Goal: Check status: Check status

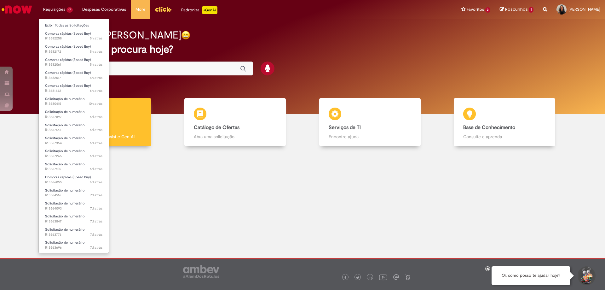
click at [63, 68] on li "Compras rápidas (Speed Buy) 5h atrás 5 horas atrás R13582017" at bounding box center [74, 74] width 70 height 13
click at [63, 64] on span "5h atrás 5 horas atrás R13582061" at bounding box center [73, 64] width 57 height 5
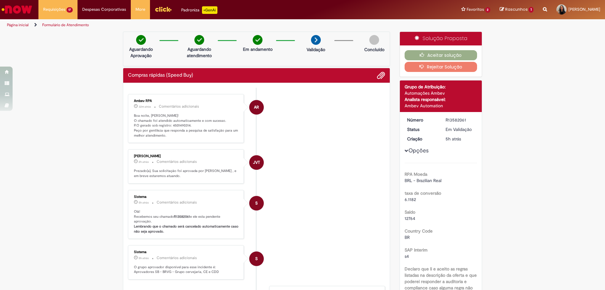
click at [169, 89] on ul "AR Ambev RPA 32m atrás 32 minutos atrás Comentários adicionais Boa noite, [PERS…" at bounding box center [256, 236] width 257 height 296
drag, startPoint x: 169, startPoint y: 125, endPoint x: 187, endPoint y: 123, distance: 17.4
click at [187, 123] on p "Boa noite, [PERSON_NAME]! O chamado foi atendido automaticamente e com sucesso.…" at bounding box center [186, 125] width 105 height 25
copy p "4501490314"
click at [428, 55] on button "Aceitar solução" at bounding box center [441, 55] width 73 height 10
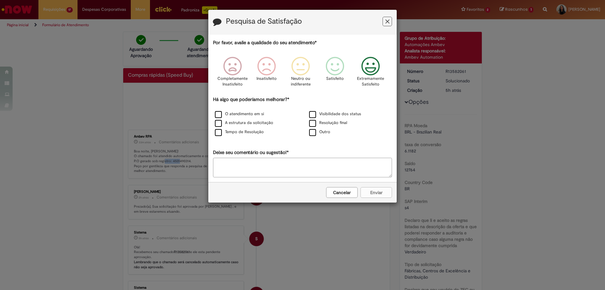
click at [370, 67] on icon "Feedback" at bounding box center [371, 66] width 24 height 19
click at [221, 113] on label "O atendimento em si" at bounding box center [239, 114] width 49 height 6
click at [367, 190] on button "Enviar" at bounding box center [377, 192] width 32 height 11
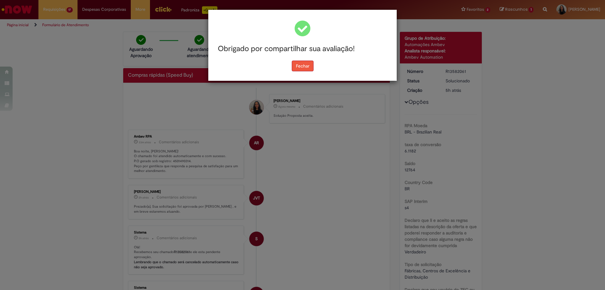
click at [303, 68] on button "Fechar" at bounding box center [303, 66] width 22 height 11
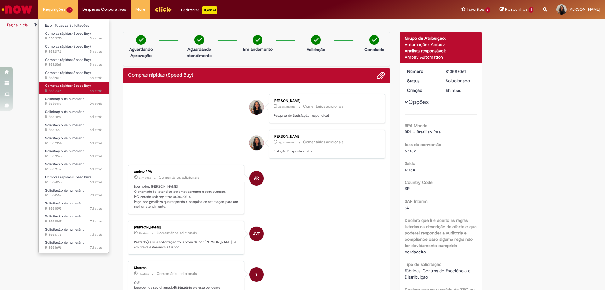
click at [59, 85] on span "Compras rápidas (Speed Buy)" at bounding box center [68, 85] width 46 height 5
click at [59, 87] on span "Compras rápidas (Speed Buy)" at bounding box center [68, 85] width 46 height 5
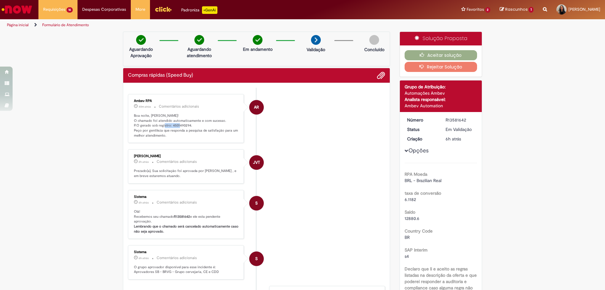
drag, startPoint x: 169, startPoint y: 126, endPoint x: 187, endPoint y: 127, distance: 17.7
click at [187, 127] on p "Boa noite, [PERSON_NAME]! O chamado foi atendido automaticamente e com sucesso.…" at bounding box center [186, 125] width 105 height 25
copy p "4501490294"
click at [425, 54] on button "Aceitar solução" at bounding box center [441, 55] width 73 height 10
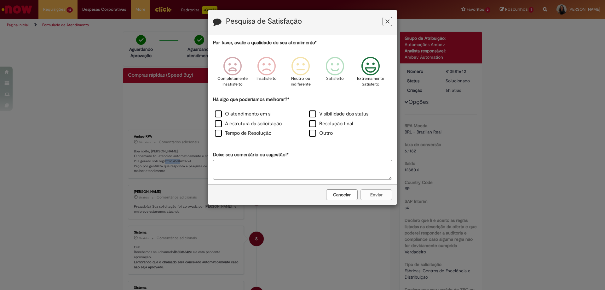
click at [371, 65] on icon "Feedback" at bounding box center [371, 66] width 24 height 19
click at [240, 115] on label "O atendimento em si" at bounding box center [243, 113] width 57 height 7
click at [383, 188] on div "Cancelar Enviar" at bounding box center [302, 194] width 188 height 20
click at [383, 191] on button "Enviar" at bounding box center [377, 194] width 32 height 11
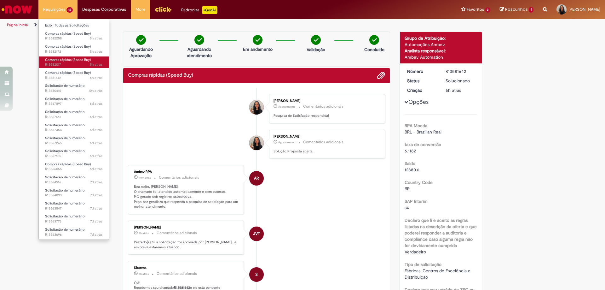
click at [71, 60] on span "Compras rápidas (Speed Buy)" at bounding box center [68, 59] width 46 height 5
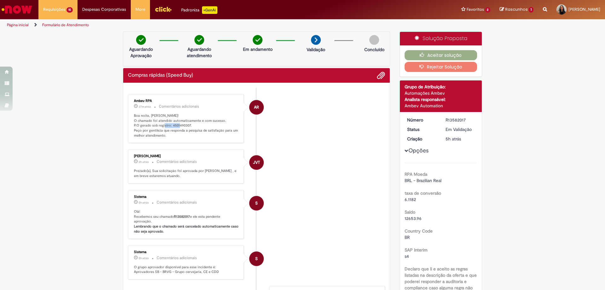
drag, startPoint x: 169, startPoint y: 125, endPoint x: 187, endPoint y: 125, distance: 18.3
click at [187, 125] on p "Boa noite, [PERSON_NAME]! O chamado foi atendido automaticamente e com sucesso.…" at bounding box center [186, 125] width 105 height 25
copy p "4501490307"
click at [429, 53] on button "Aceitar solução" at bounding box center [441, 55] width 73 height 10
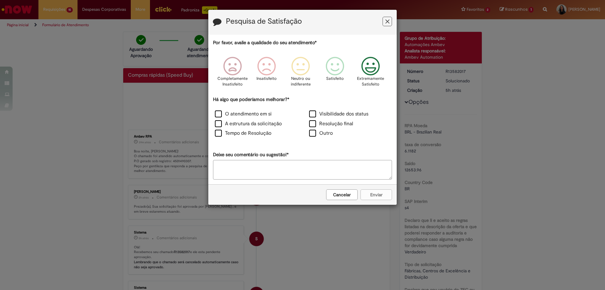
click at [371, 69] on icon "Feedback" at bounding box center [371, 66] width 24 height 19
click at [227, 113] on label "O atendimento em si" at bounding box center [243, 113] width 57 height 7
click at [375, 195] on button "Enviar" at bounding box center [377, 194] width 32 height 11
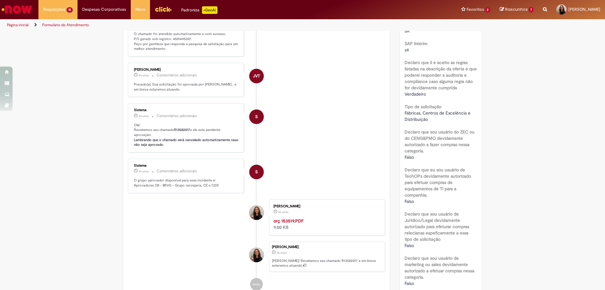
scroll to position [32, 0]
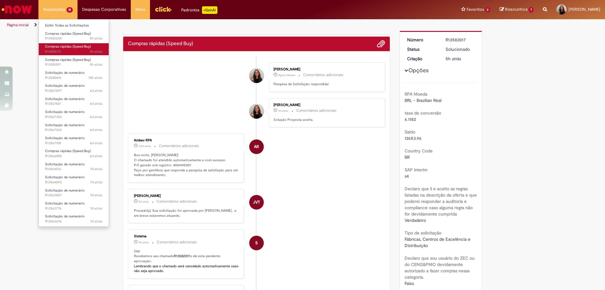
click at [71, 51] on span "5h atrás 5 horas atrás R13582172" at bounding box center [73, 51] width 57 height 5
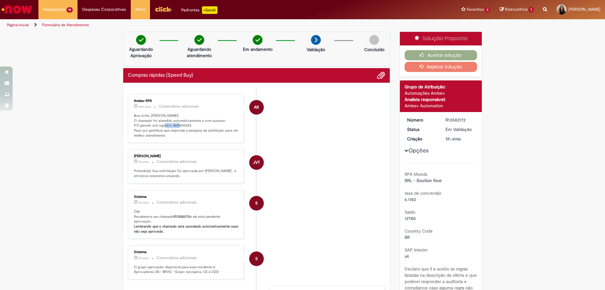
drag, startPoint x: 170, startPoint y: 90, endPoint x: 188, endPoint y: 124, distance: 38.1
click at [188, 124] on p "Boa noite, [PERSON_NAME]! O chamado foi atendido automaticamente e com sucesso.…" at bounding box center [186, 125] width 105 height 25
copy p "4501490322"
click at [435, 53] on button "Aceitar solução" at bounding box center [441, 55] width 73 height 10
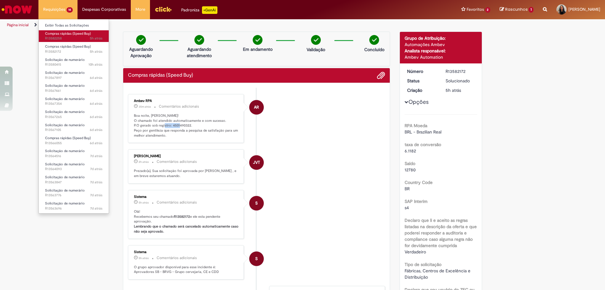
click at [58, 38] on span "5h atrás 5 horas atrás R13582258" at bounding box center [73, 38] width 57 height 5
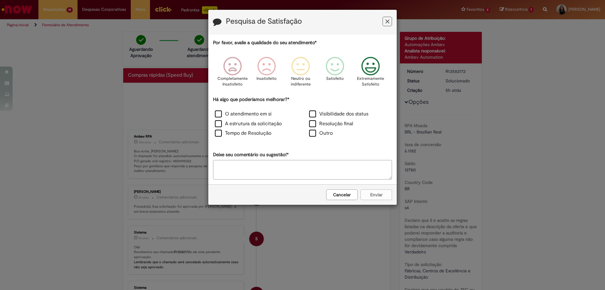
drag, startPoint x: 376, startPoint y: 70, endPoint x: 345, endPoint y: 82, distance: 33.5
click at [376, 69] on icon "Feedback" at bounding box center [371, 66] width 24 height 19
click at [256, 113] on label "O atendimento em si" at bounding box center [243, 113] width 57 height 7
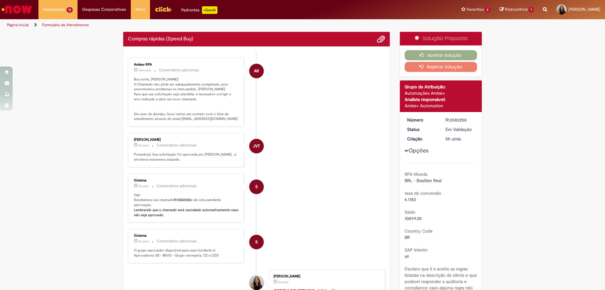
click at [378, 192] on div "Pesquisa de Satisfação Por favor, avalie a qualidade do seu atendimento* Comple…" at bounding box center [302, 145] width 605 height 290
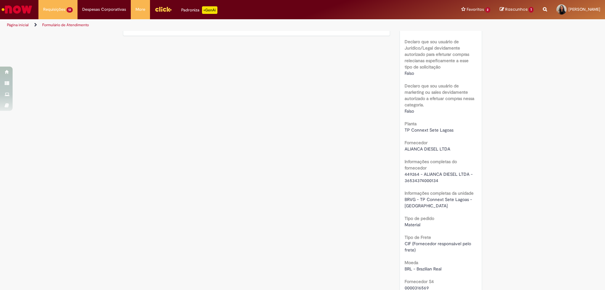
scroll to position [504, 0]
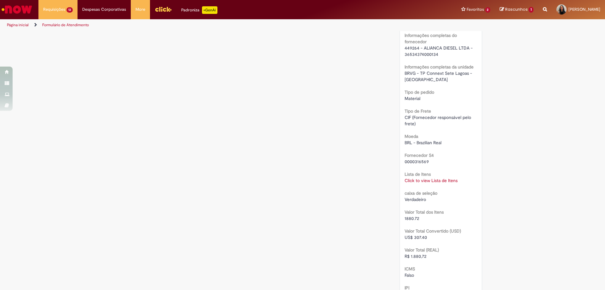
click at [419, 180] on link "Click to view Lista de Itens" at bounding box center [431, 180] width 53 height 6
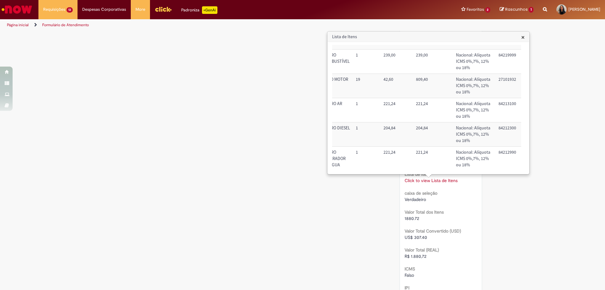
scroll to position [0, 143]
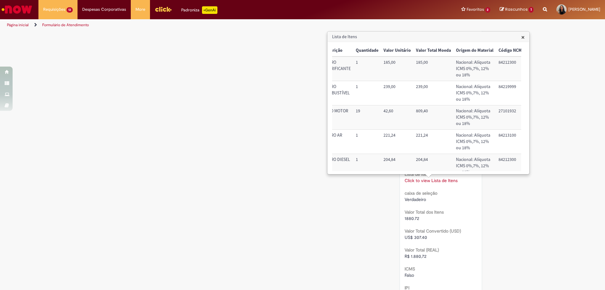
click at [289, 193] on div "Verificar Código de Barras Aguardando Aprovação Aguardando atendimento Em andam…" at bounding box center [302, 34] width 369 height 1015
drag, startPoint x: 286, startPoint y: 192, endPoint x: 272, endPoint y: 186, distance: 15.2
click at [285, 192] on div "Verificar Código de Barras Aguardando Aprovação Aguardando atendimento Em andam…" at bounding box center [302, 34] width 369 height 1015
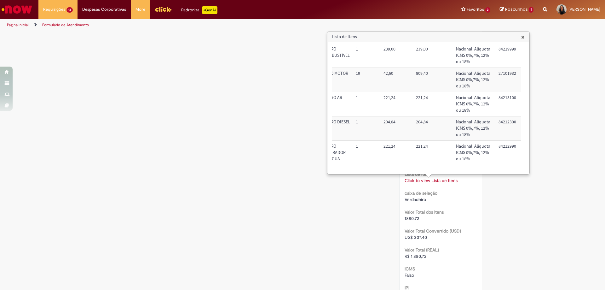
drag, startPoint x: 413, startPoint y: 166, endPoint x: 384, endPoint y: 169, distance: 29.2
click at [384, 169] on div "Trigger Tipo de Pedido = Material Código SAP Material / Serviço Descrição Quant…" at bounding box center [426, 108] width 189 height 126
drag, startPoint x: 410, startPoint y: 165, endPoint x: 405, endPoint y: 165, distance: 5.0
click at [405, 165] on div "Trigger Tipo de Pedido = Material Código SAP Material / Serviço Descrição Quant…" at bounding box center [426, 108] width 189 height 126
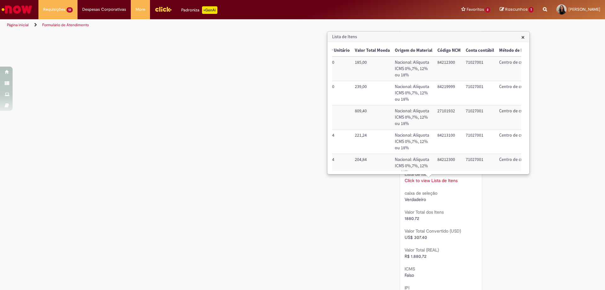
scroll to position [0, 214]
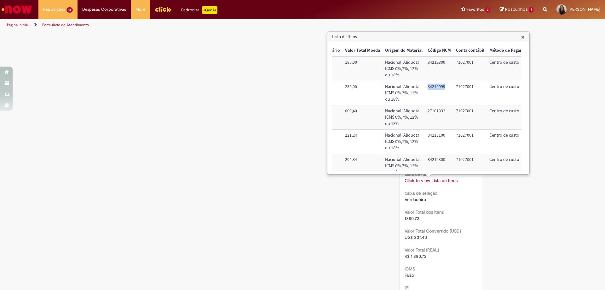
drag, startPoint x: 425, startPoint y: 85, endPoint x: 442, endPoint y: 85, distance: 16.7
click at [442, 85] on td "84219999" at bounding box center [439, 93] width 28 height 24
copy td "84219999"
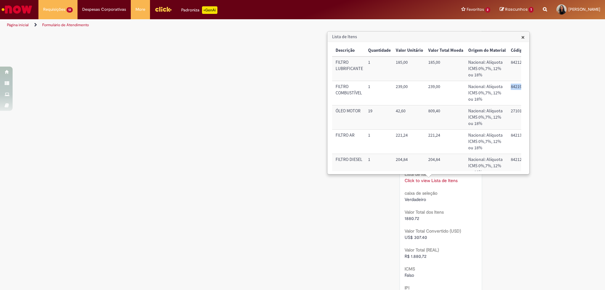
scroll to position [0, 232]
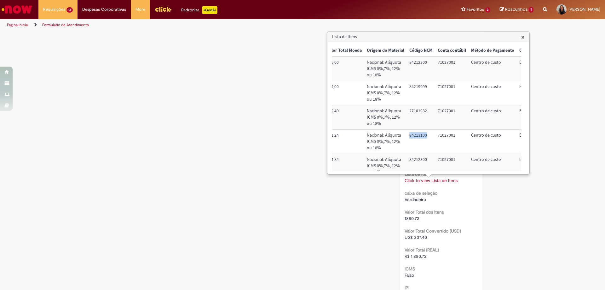
drag, startPoint x: 408, startPoint y: 134, endPoint x: 425, endPoint y: 135, distance: 17.7
click at [425, 135] on td "84213100" at bounding box center [421, 142] width 28 height 24
copy td "84213100"
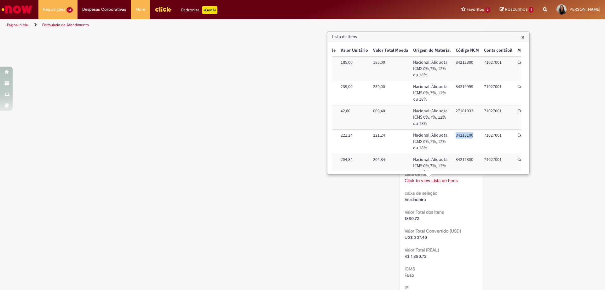
scroll to position [0, 188]
drag, startPoint x: 451, startPoint y: 63, endPoint x: 469, endPoint y: 63, distance: 18.3
click at [469, 63] on td "84212300" at bounding box center [465, 68] width 28 height 24
copy td "84212300"
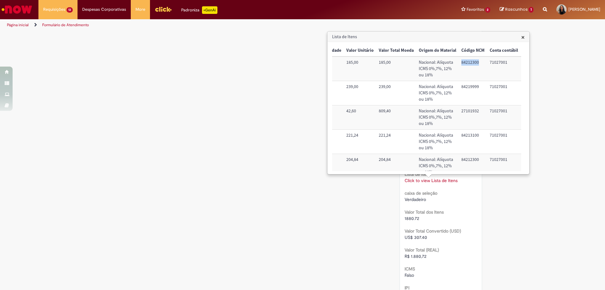
scroll to position [0, 185]
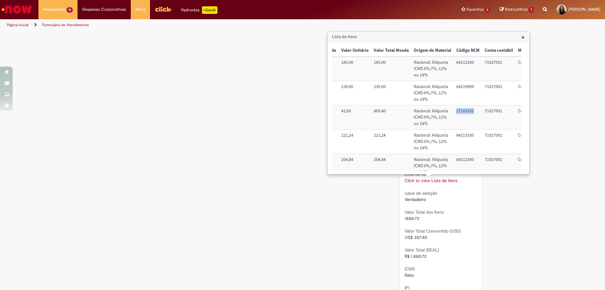
drag, startPoint x: 453, startPoint y: 111, endPoint x: 473, endPoint y: 112, distance: 20.2
click at [473, 112] on td "27101932" at bounding box center [468, 117] width 28 height 24
copy td "27101932"
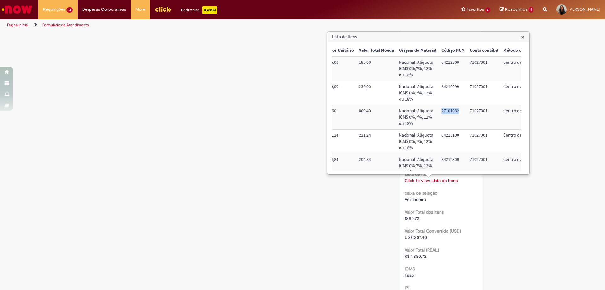
scroll to position [0, 208]
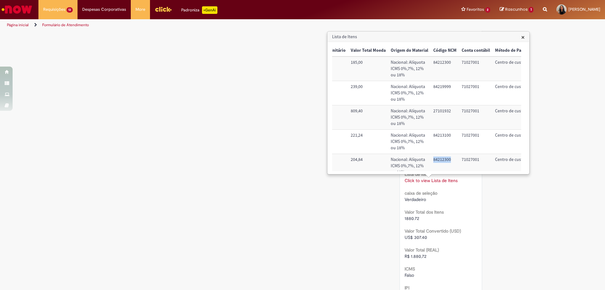
drag, startPoint x: 431, startPoint y: 158, endPoint x: 448, endPoint y: 158, distance: 16.4
click at [448, 158] on td "84212300" at bounding box center [445, 166] width 28 height 24
copy td "84212300"
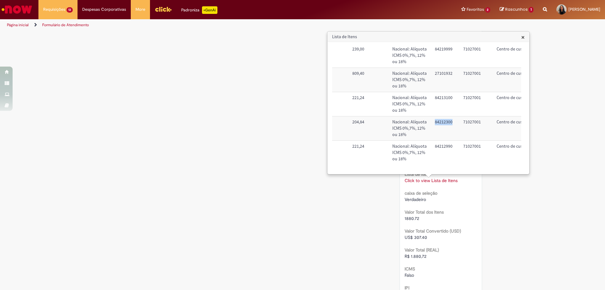
scroll to position [42, 233]
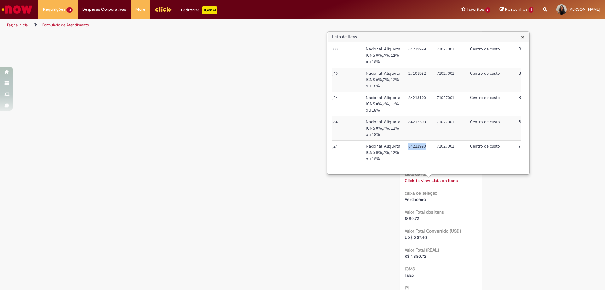
drag, startPoint x: 407, startPoint y: 141, endPoint x: 425, endPoint y: 142, distance: 18.6
click at [425, 142] on td "84212990" at bounding box center [420, 153] width 28 height 24
copy td "84212990"
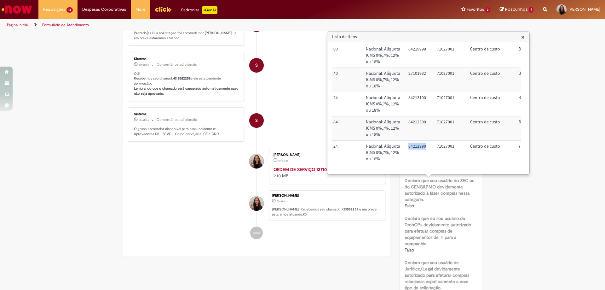
scroll to position [0, 0]
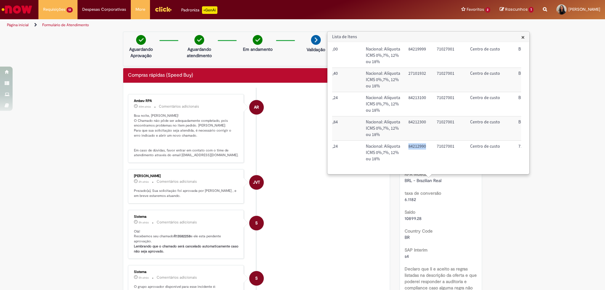
click at [523, 38] on span "×" at bounding box center [522, 37] width 3 height 9
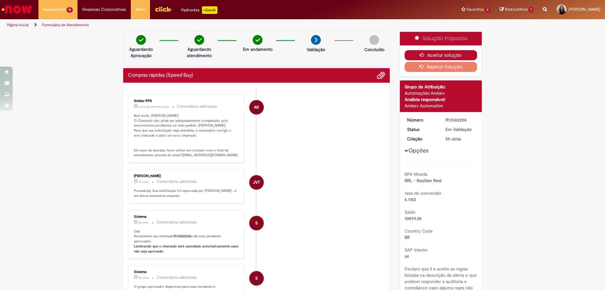
click at [425, 56] on button "Aceitar solução" at bounding box center [441, 55] width 73 height 10
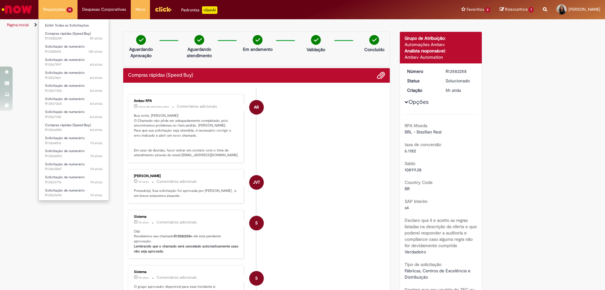
click at [50, 11] on li "Requisições 13 Exibir Todas as Solicitações Compras rápidas (Speed Buy) 5h atrá…" at bounding box center [57, 9] width 39 height 19
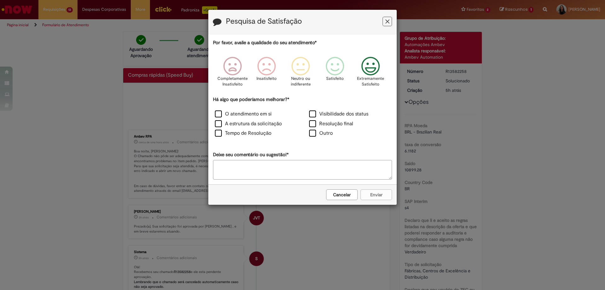
click at [371, 64] on icon "Feedback" at bounding box center [371, 66] width 24 height 19
click at [264, 118] on div "O atendimento em si" at bounding box center [255, 114] width 93 height 9
click at [234, 113] on label "O atendimento em si" at bounding box center [243, 113] width 57 height 7
click at [374, 195] on button "Enviar" at bounding box center [377, 194] width 32 height 11
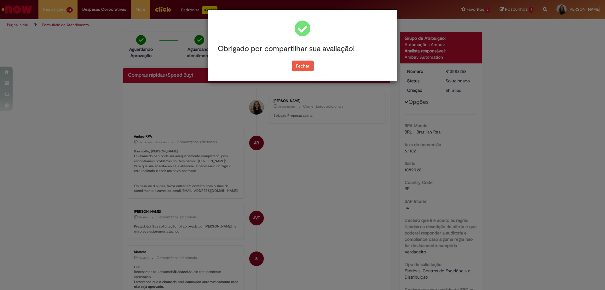
click at [300, 63] on button "Fechar" at bounding box center [303, 66] width 22 height 11
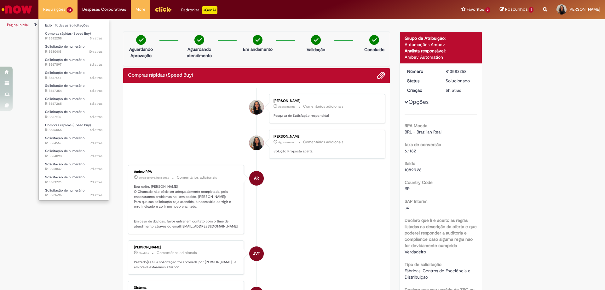
click at [51, 29] on li "Compras rápidas (Speed Buy) 5h atrás 5 horas atrás R13582258" at bounding box center [74, 35] width 70 height 13
click at [51, 25] on link "Exibir Todas as Solicitações" at bounding box center [74, 25] width 70 height 7
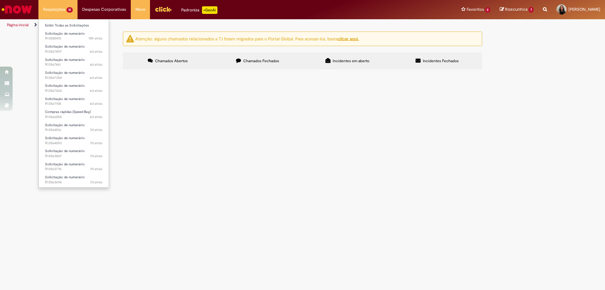
click at [51, 8] on li "Requisições 12 Exibir Todas as Solicitações Solicitação de numerário 10h atrás …" at bounding box center [57, 9] width 39 height 19
click at [68, 180] on span "7d atrás 7 dias atrás R13563696" at bounding box center [73, 182] width 57 height 5
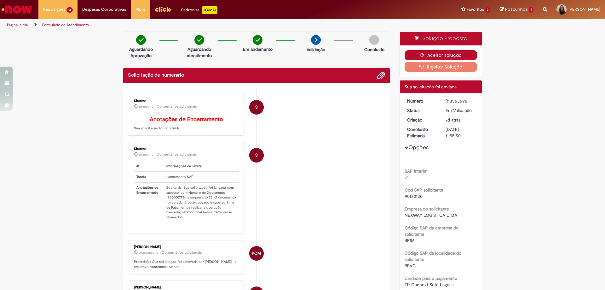
click at [433, 54] on button "Aceitar solução" at bounding box center [441, 55] width 73 height 10
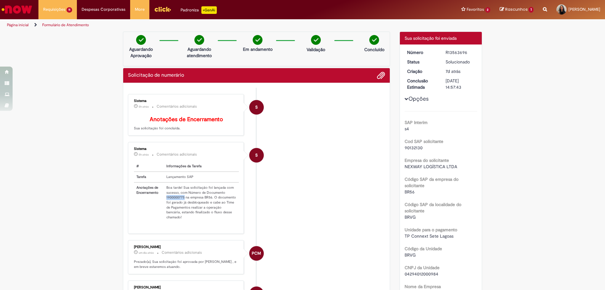
drag, startPoint x: 162, startPoint y: 203, endPoint x: 182, endPoint y: 201, distance: 19.3
click at [182, 201] on td "Boa tarde! Sua solicitação foi lançada com sucesso, com Número de Documento 190…" at bounding box center [201, 202] width 75 height 40
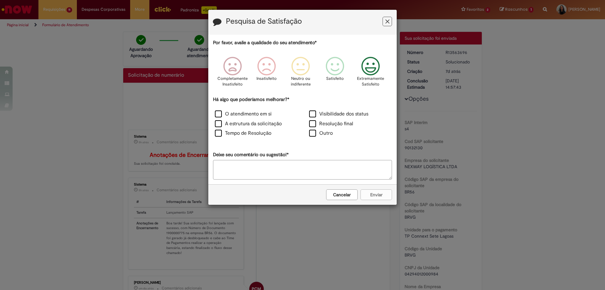
click at [365, 67] on icon "Feedback" at bounding box center [371, 66] width 24 height 19
click at [254, 115] on label "O atendimento em si" at bounding box center [243, 113] width 57 height 7
click at [372, 192] on button "Enviar" at bounding box center [377, 194] width 32 height 11
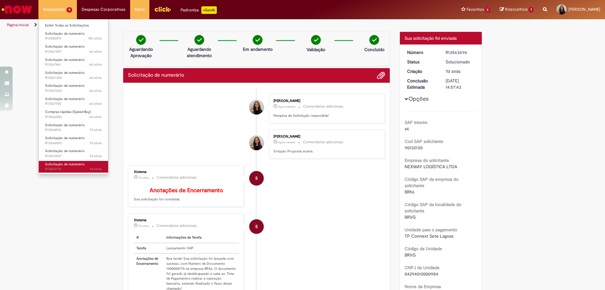
click at [66, 165] on span "Solicitação de numerário" at bounding box center [65, 164] width 40 height 5
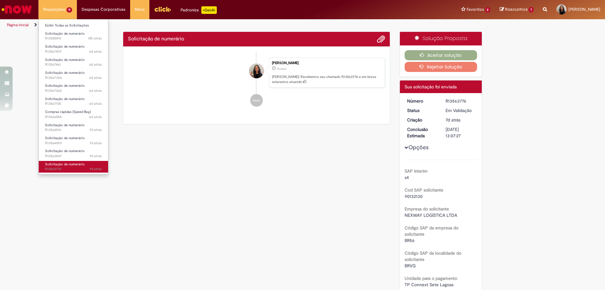
click at [66, 165] on span "Solicitação de numerário" at bounding box center [65, 164] width 40 height 5
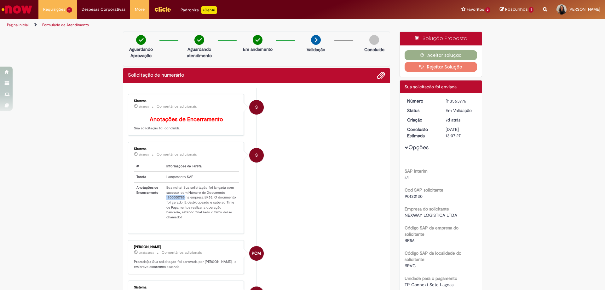
drag, startPoint x: 164, startPoint y: 203, endPoint x: 182, endPoint y: 202, distance: 18.3
click at [182, 202] on td "Boa noite! Sua solicitação foi lançada com sucesso, com Número de Documento 190…" at bounding box center [201, 202] width 75 height 40
click at [439, 53] on button "Aceitar solução" at bounding box center [441, 55] width 73 height 10
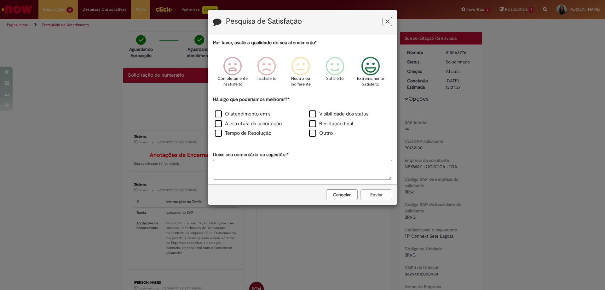
click at [382, 64] on icon "Feedback" at bounding box center [371, 66] width 24 height 19
click at [236, 116] on label "O atendimento em si" at bounding box center [243, 113] width 57 height 7
click at [384, 195] on button "Enviar" at bounding box center [377, 194] width 32 height 11
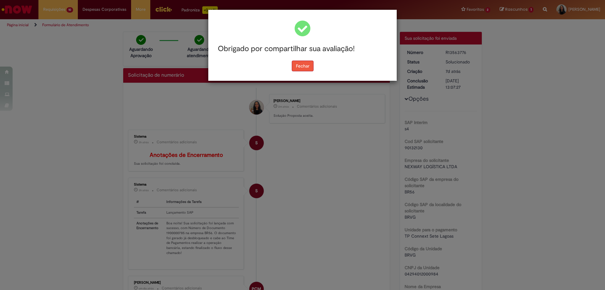
click at [306, 67] on button "Fechar" at bounding box center [303, 66] width 22 height 11
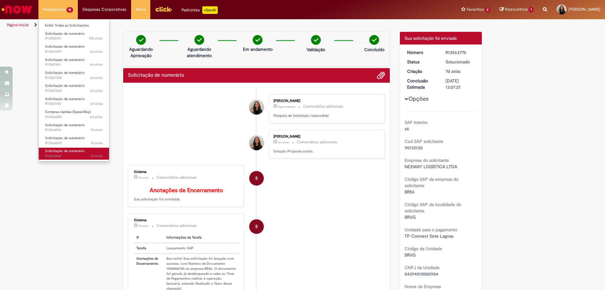
click at [70, 155] on span "7d atrás 7 dias atrás R13563847" at bounding box center [74, 155] width 58 height 5
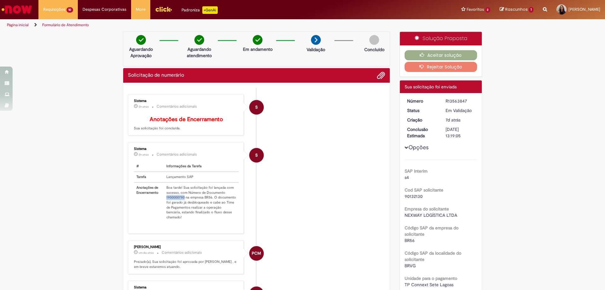
drag, startPoint x: 164, startPoint y: 203, endPoint x: 182, endPoint y: 203, distance: 18.3
click at [182, 203] on td "Boa tarde! Sua solicitação foi lançada com sucesso, com Número de Documento 190…" at bounding box center [201, 202] width 75 height 40
click at [425, 56] on icon "button" at bounding box center [424, 55] width 8 height 4
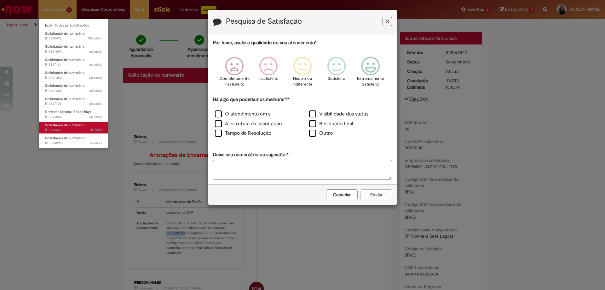
click at [65, 128] on span "7d atrás 7 dias atrás R13564516" at bounding box center [73, 129] width 57 height 5
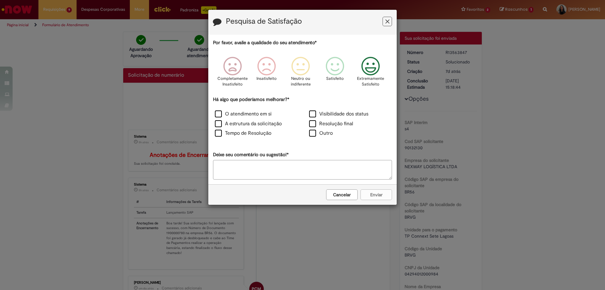
click at [372, 74] on icon "Feedback" at bounding box center [371, 66] width 24 height 19
click at [247, 116] on label "O atendimento em si" at bounding box center [243, 113] width 57 height 7
click at [374, 198] on button "Enviar" at bounding box center [377, 194] width 32 height 11
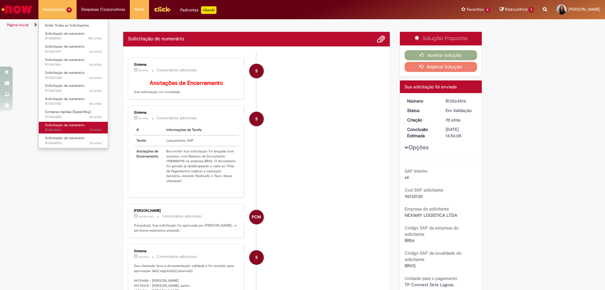
click at [69, 126] on span "Solicitação de numerário" at bounding box center [65, 125] width 40 height 5
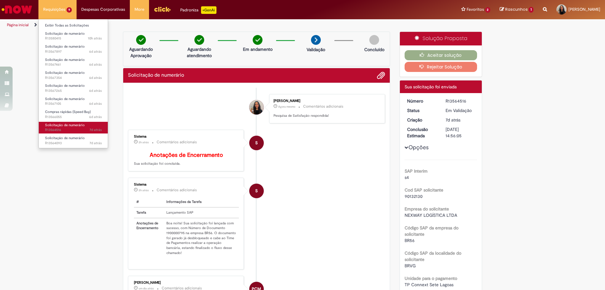
click at [69, 126] on span "Solicitação de numerário" at bounding box center [65, 125] width 40 height 5
click at [58, 125] on span "Solicitação de numerário" at bounding box center [65, 125] width 40 height 5
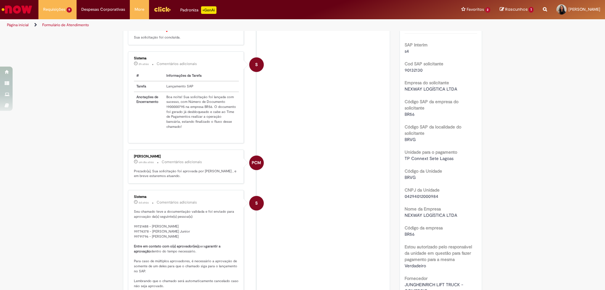
scroll to position [32, 0]
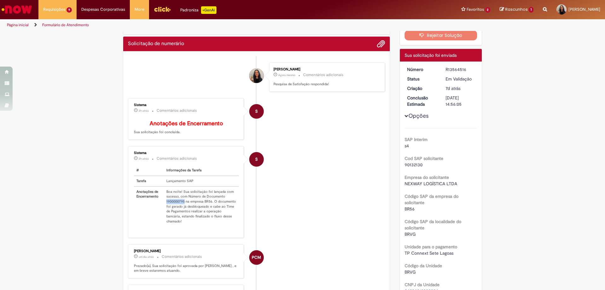
drag, startPoint x: 164, startPoint y: 206, endPoint x: 182, endPoint y: 205, distance: 18.0
click at [182, 205] on td "Boa noite! Sua solicitação foi lançada com sucesso, com Número de Documento 190…" at bounding box center [201, 206] width 75 height 40
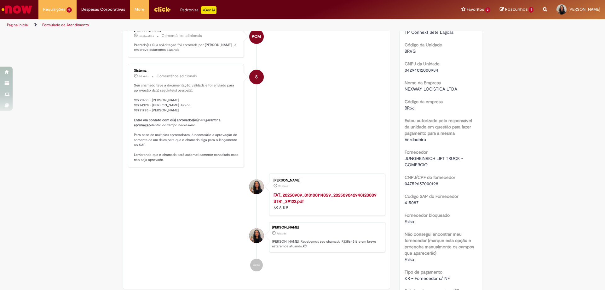
scroll to position [158, 0]
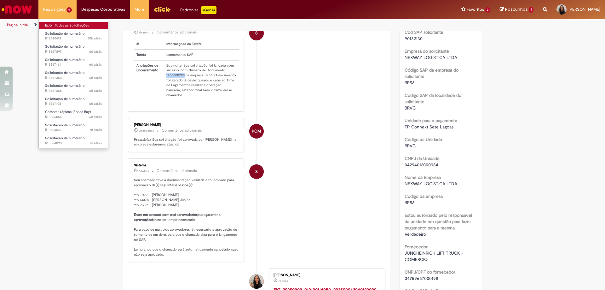
click at [64, 24] on link "Exibir Todas as Solicitações" at bounding box center [73, 25] width 69 height 7
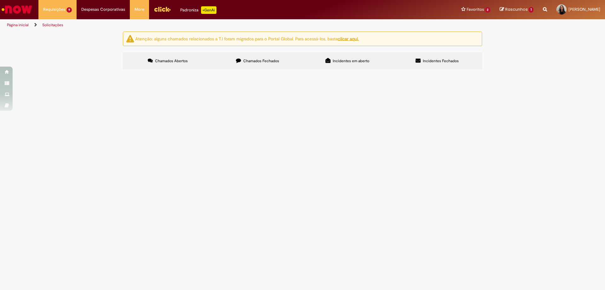
click at [246, 61] on span "Chamados Fechados" at bounding box center [261, 60] width 36 height 5
click at [0, 0] on input "Pesquisar" at bounding box center [0, 0] width 0 height 0
paste input "*********"
type input "*********"
click at [0, 0] on button "Pesquisar" at bounding box center [0, 0] width 0 height 0
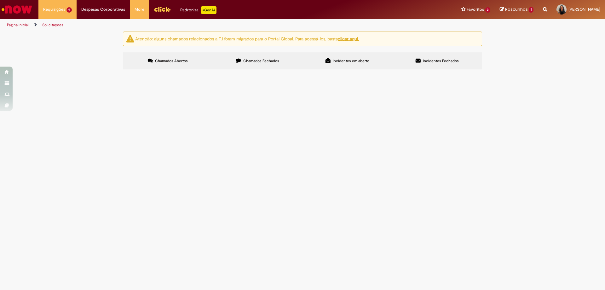
paste input "*********"
type input "*********"
click at [0, 0] on button "Pesquisar" at bounding box center [0, 0] width 0 height 0
click at [158, 60] on span "Chamados Abertos" at bounding box center [171, 60] width 33 height 5
click at [0, 0] on input "Pesquisar" at bounding box center [0, 0] width 0 height 0
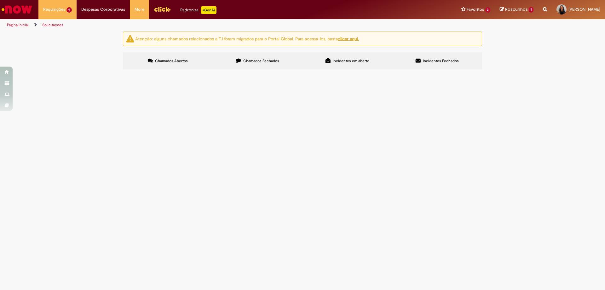
paste input "*********"
type input "*********"
click at [0, 0] on span "Pesquisar" at bounding box center [0, 0] width 0 height 0
click at [0, 0] on span "LOCAÇÃO TELEFONES - VR, PCB E 7L - AGO/225 - [DATE]" at bounding box center [0, 0] width 0 height 0
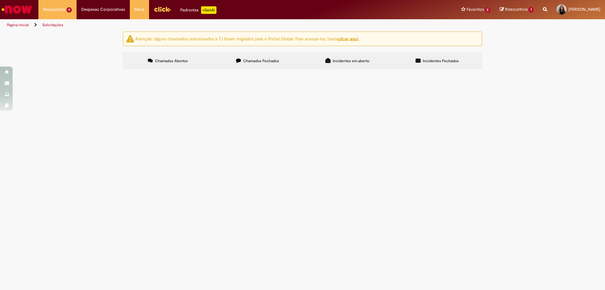
click at [0, 0] on span "LOCAÇÃO TELEFONES - VR, PCB E 7L - AGO/225 - [DATE]" at bounding box center [0, 0] width 0 height 0
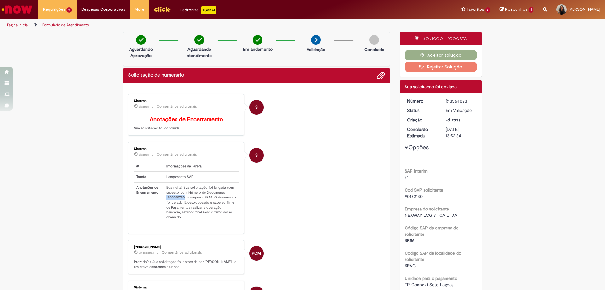
drag, startPoint x: 163, startPoint y: 203, endPoint x: 182, endPoint y: 204, distance: 18.9
click at [182, 204] on td "Boa noite! Sua solicitação foi lançada com sucesso, com Número de Documento 190…" at bounding box center [201, 202] width 75 height 40
click at [435, 56] on button "Aceitar solução" at bounding box center [441, 55] width 73 height 10
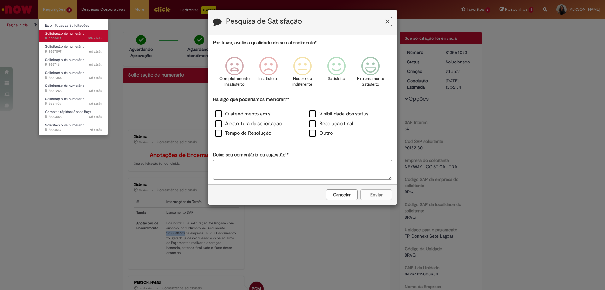
click at [63, 35] on span "Solicitação de numerário" at bounding box center [65, 33] width 40 height 5
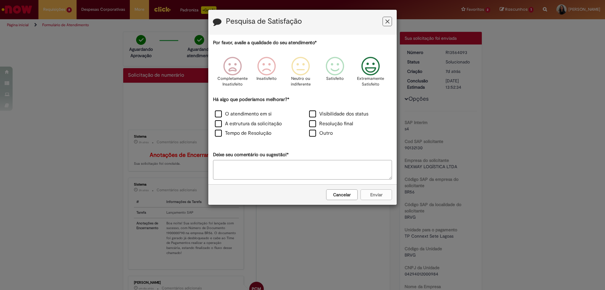
click at [367, 74] on icon "Feedback" at bounding box center [371, 66] width 24 height 19
click at [257, 113] on label "O atendimento em si" at bounding box center [243, 113] width 57 height 7
click at [373, 196] on div "Cancelar Enviar" at bounding box center [302, 194] width 188 height 20
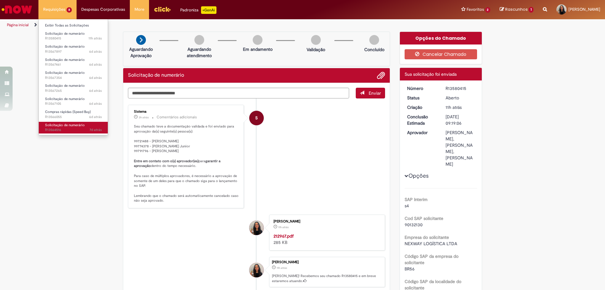
click at [63, 130] on span "7d atrás 7 dias atrás R13564516" at bounding box center [73, 129] width 57 height 5
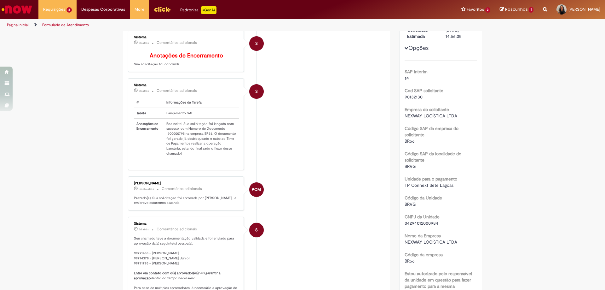
scroll to position [36, 0]
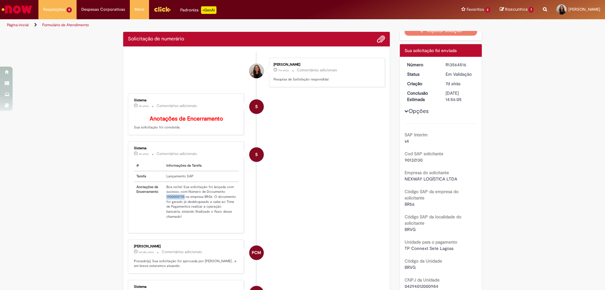
drag, startPoint x: 164, startPoint y: 201, endPoint x: 182, endPoint y: 200, distance: 18.6
click at [182, 200] on td "Boa noite! Sua solicitação foi lançada com sucesso, com Número de Documento 190…" at bounding box center [201, 202] width 75 height 40
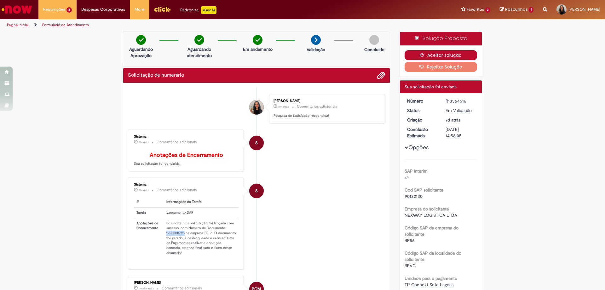
click at [438, 55] on button "Aceitar solução" at bounding box center [441, 55] width 73 height 10
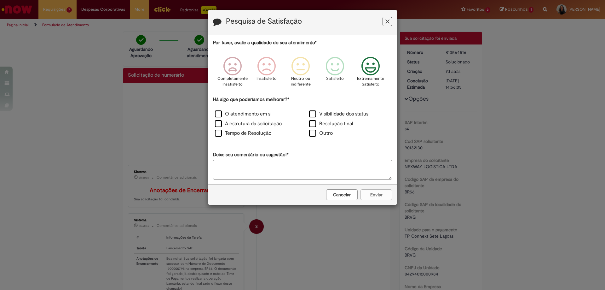
click at [373, 69] on icon "Feedback" at bounding box center [371, 66] width 24 height 19
click at [232, 117] on label "O atendimento em si" at bounding box center [243, 113] width 57 height 7
click at [379, 193] on button "Enviar" at bounding box center [377, 194] width 32 height 11
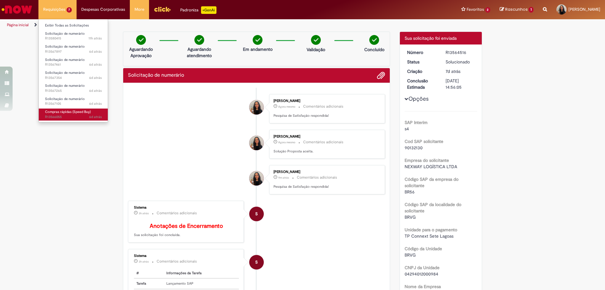
click at [64, 113] on span "Compras rápidas (Speed Buy)" at bounding box center [68, 111] width 46 height 5
click at [64, 112] on span "Compras rápidas (Speed Buy)" at bounding box center [68, 111] width 46 height 5
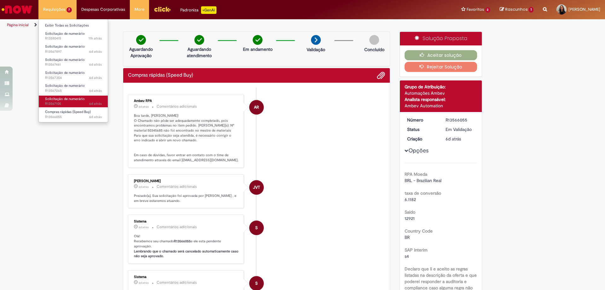
click at [60, 97] on span "Solicitação de numerário" at bounding box center [65, 98] width 40 height 5
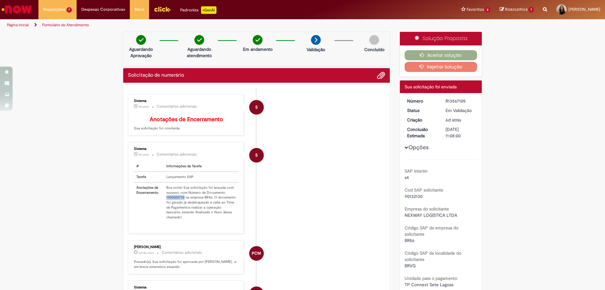
drag, startPoint x: 163, startPoint y: 201, endPoint x: 182, endPoint y: 202, distance: 18.9
click at [182, 202] on td "Boa noite! Sua solicitação foi lançada com sucesso, com Número de Documento 190…" at bounding box center [201, 202] width 75 height 40
click at [420, 51] on button "Aceitar solução" at bounding box center [441, 55] width 73 height 10
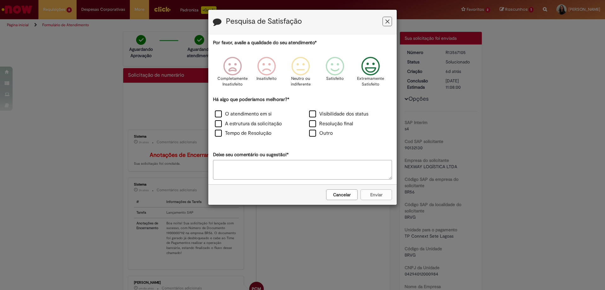
click at [370, 68] on icon "Feedback" at bounding box center [371, 66] width 24 height 19
click at [263, 113] on label "O atendimento em si" at bounding box center [243, 113] width 57 height 7
click at [374, 197] on button "Enviar" at bounding box center [377, 194] width 32 height 11
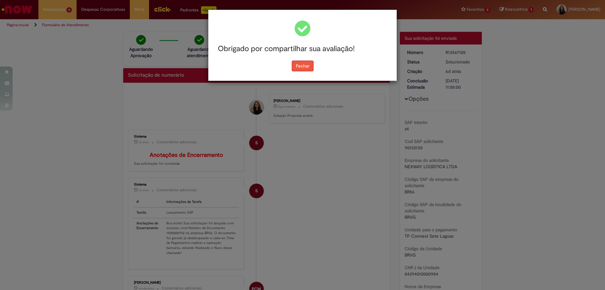
click at [307, 67] on button "Fechar" at bounding box center [303, 66] width 22 height 11
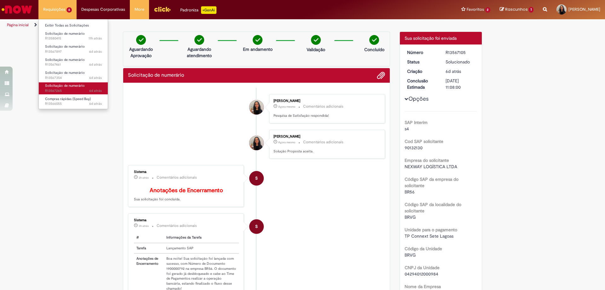
click at [62, 88] on span "Solicitação de numerário" at bounding box center [65, 85] width 40 height 5
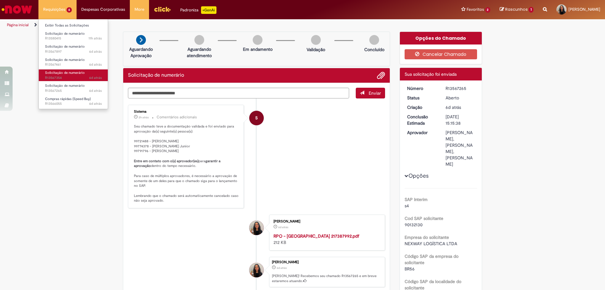
click at [65, 72] on span "Solicitação de numerário" at bounding box center [65, 72] width 40 height 5
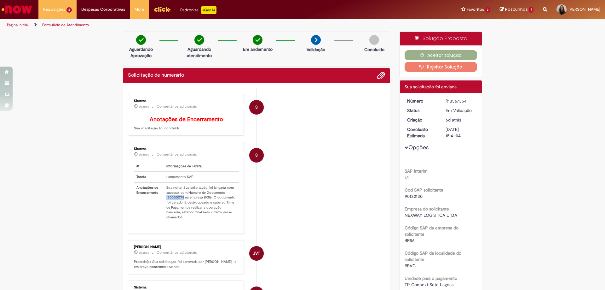
drag, startPoint x: 164, startPoint y: 202, endPoint x: 182, endPoint y: 201, distance: 18.0
click at [182, 201] on td "Boa noite! Sua solicitação foi lançada com sucesso, com Número de Documento 190…" at bounding box center [201, 202] width 75 height 40
click at [430, 53] on button "Aceitar solução" at bounding box center [441, 55] width 73 height 10
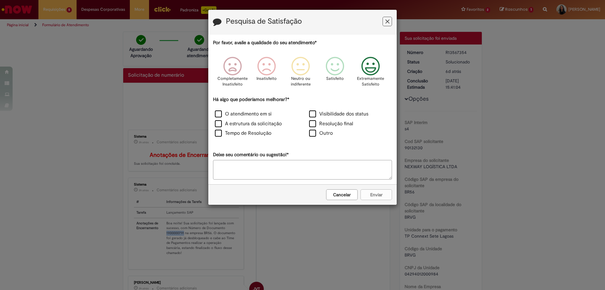
click at [365, 66] on icon "Feedback" at bounding box center [371, 66] width 24 height 19
click at [261, 114] on label "O atendimento em si" at bounding box center [243, 113] width 57 height 7
click at [370, 194] on button "Enviar" at bounding box center [377, 194] width 32 height 11
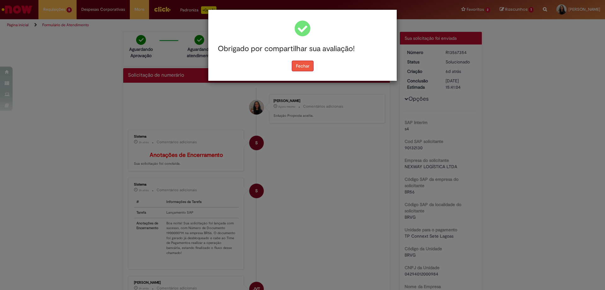
click at [299, 69] on button "Fechar" at bounding box center [303, 66] width 22 height 11
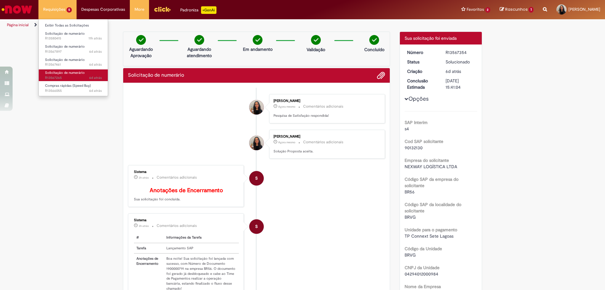
click at [72, 72] on span "Solicitação de numerário" at bounding box center [65, 72] width 40 height 5
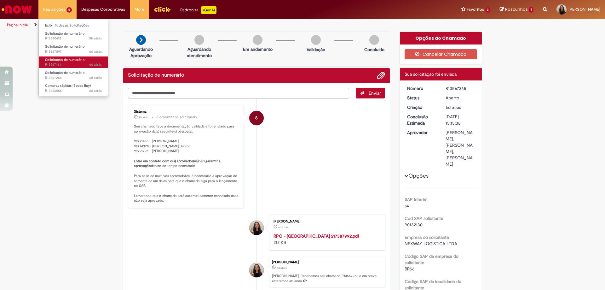
click at [66, 60] on span "Solicitação de numerário" at bounding box center [65, 59] width 40 height 5
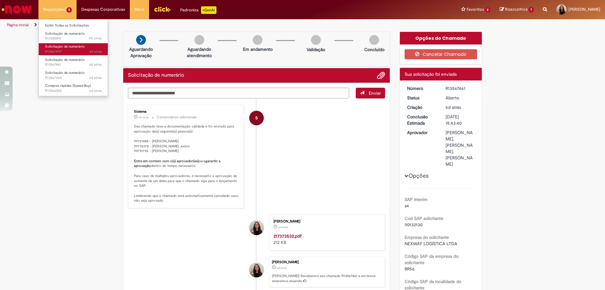
click at [64, 49] on link "Solicitação de numerário 6d atrás 6 dias atrás R13567897" at bounding box center [73, 49] width 69 height 12
click at [64, 49] on span "6d atrás 6 dias atrás R13567897" at bounding box center [73, 51] width 57 height 5
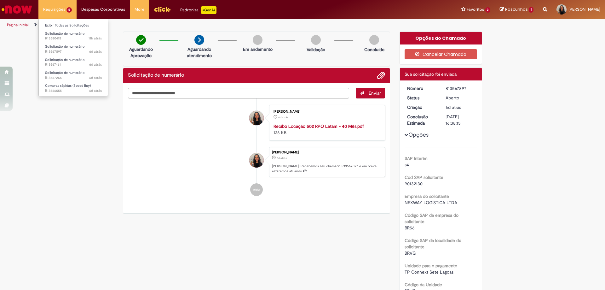
click at [61, 7] on li "Requisições 5 Exibir Todas as Solicitações Solicitação de numerário 11h atrás 1…" at bounding box center [57, 9] width 38 height 19
click at [61, 34] on span "Solicitação de numerário" at bounding box center [65, 33] width 40 height 5
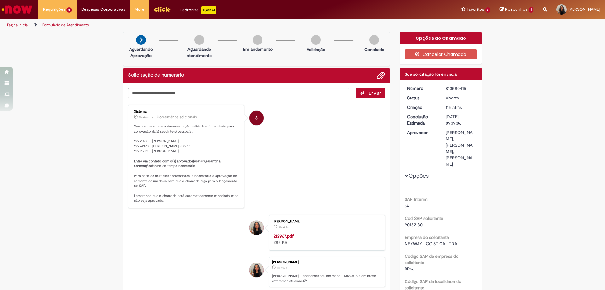
drag, startPoint x: 441, startPoint y: 89, endPoint x: 467, endPoint y: 88, distance: 25.8
click at [467, 88] on dd "R13580415" at bounding box center [460, 88] width 39 height 6
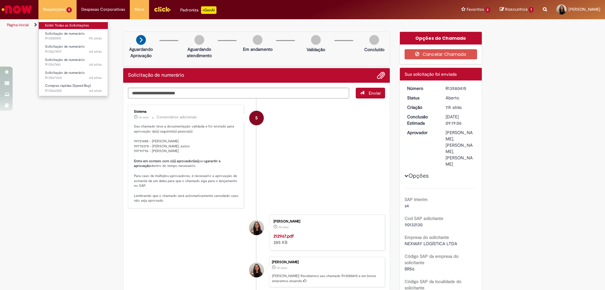
click at [66, 26] on link "Exibir Todas as Solicitações" at bounding box center [73, 25] width 69 height 7
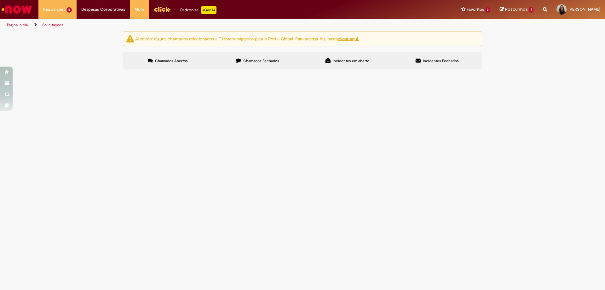
click at [255, 58] on label "Chamados Fechados" at bounding box center [258, 60] width 90 height 17
click at [0, 0] on input "Pesquisar" at bounding box center [0, 0] width 0 height 0
paste input "*********"
type input "*********"
click at [0, 0] on button "Pesquisar" at bounding box center [0, 0] width 0 height 0
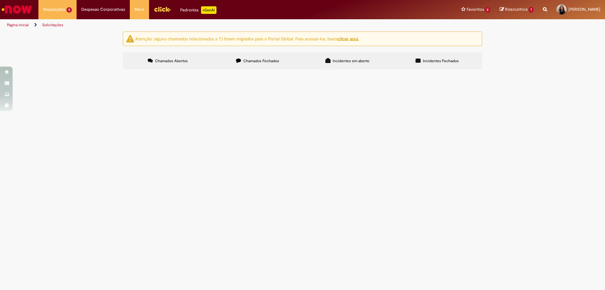
click at [0, 0] on span "Serviço referente a: locação de 02 lavadoras e 02 varredeiras - OS email, ref 0…" at bounding box center [0, 0] width 0 height 0
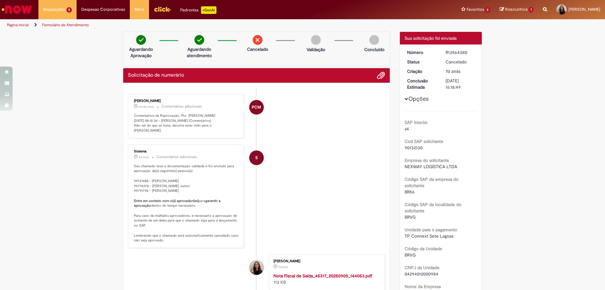
click at [446, 54] on div "R13564380" at bounding box center [460, 52] width 29 height 6
drag, startPoint x: 443, startPoint y: 53, endPoint x: 472, endPoint y: 50, distance: 28.9
click at [472, 50] on div "R13564380" at bounding box center [460, 52] width 29 height 6
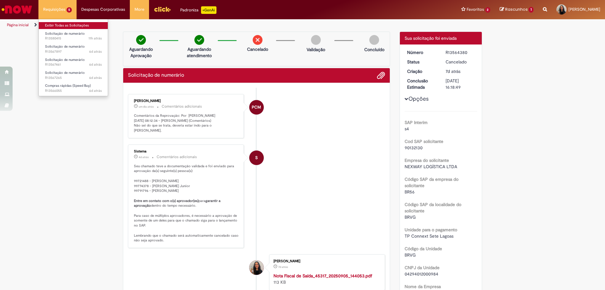
click at [67, 26] on link "Exibir Todas as Solicitações" at bounding box center [73, 25] width 69 height 7
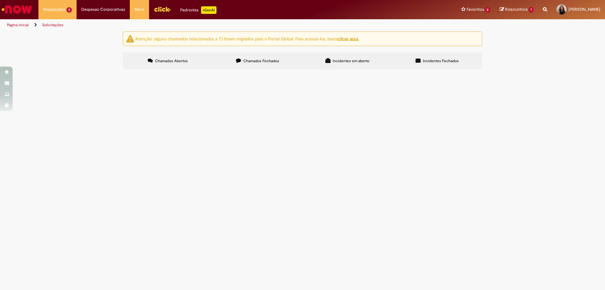
click at [0, 0] on input "Pesquisar" at bounding box center [0, 0] width 0 height 0
paste input "*********"
type input "*********"
drag, startPoint x: 408, startPoint y: 86, endPoint x: 319, endPoint y: 88, distance: 89.2
click at [0, 0] on div "Itens solicitados Exportar como PDF Exportar como Excel Exportar como CSV Itens…" at bounding box center [0, 0] width 0 height 0
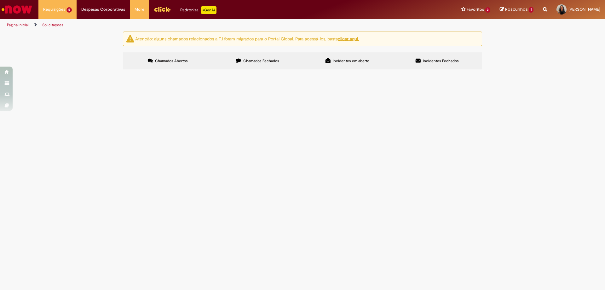
click at [239, 61] on icon at bounding box center [238, 60] width 5 height 5
click at [0, 0] on input "Pesquisar" at bounding box center [0, 0] width 0 height 0
paste input "*********"
type input "*********"
click at [0, 0] on button "Pesquisar" at bounding box center [0, 0] width 0 height 0
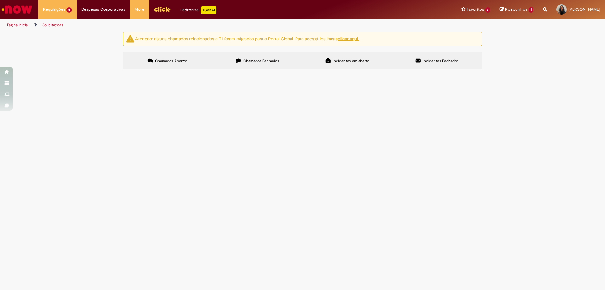
click at [0, 0] on span "Locação de empilhadeira - LOCAÇÃO DE EQUIP.EMPILHADEIRAS - placa EPG1348 E EPG1…" at bounding box center [0, 0] width 0 height 0
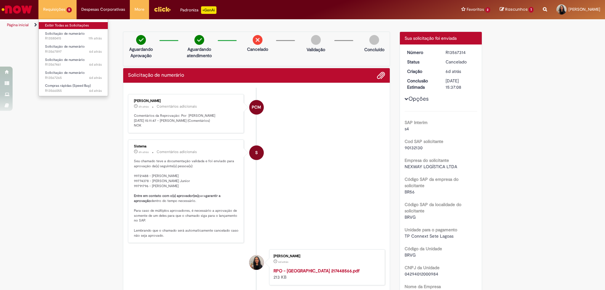
click at [58, 26] on link "Exibir Todas as Solicitações" at bounding box center [73, 25] width 69 height 7
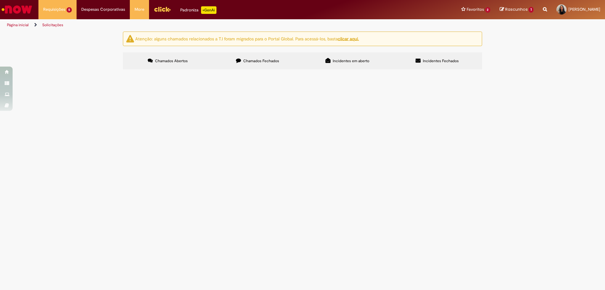
click at [269, 58] on span "Chamados Fechados" at bounding box center [261, 60] width 36 height 5
click at [0, 0] on input "Pesquisar" at bounding box center [0, 0] width 0 height 0
paste input "*********"
type input "*********"
click at [0, 0] on button "Pesquisar" at bounding box center [0, 0] width 0 height 0
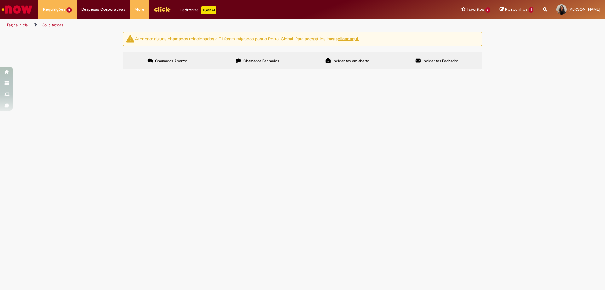
click at [0, 0] on span "LOCAÇÃO DE CAMINHÕES - CDD [GEOGRAPHIC_DATA] - [DATE]" at bounding box center [0, 0] width 0 height 0
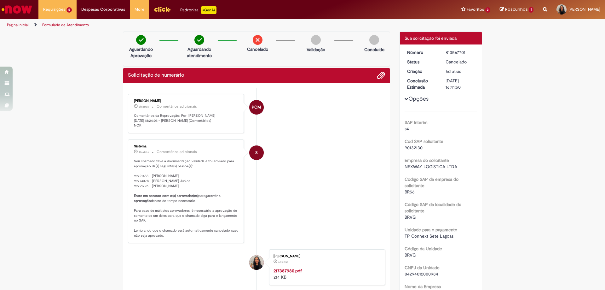
drag, startPoint x: 442, startPoint y: 54, endPoint x: 468, endPoint y: 51, distance: 26.0
click at [468, 51] on dd "R13567701" at bounding box center [460, 52] width 39 height 6
click at [58, 8] on li "Requisições 5 Exibir Todas as Solicitações Solicitação de numerário 11h atrás 1…" at bounding box center [57, 9] width 38 height 19
click at [52, 9] on li "Requisições 5 Exibir Todas as Solicitações Solicitação de numerário 11h atrás 1…" at bounding box center [57, 9] width 38 height 19
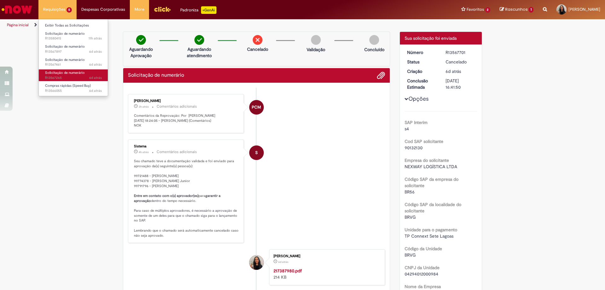
click at [60, 76] on span "6d atrás 6 dias atrás R13567265" at bounding box center [73, 77] width 57 height 5
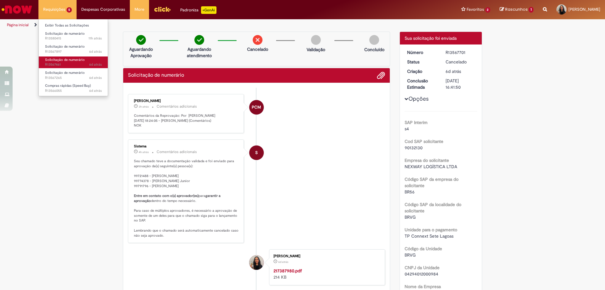
click at [62, 65] on span "6d atrás 6 dias atrás R13567461" at bounding box center [73, 64] width 57 height 5
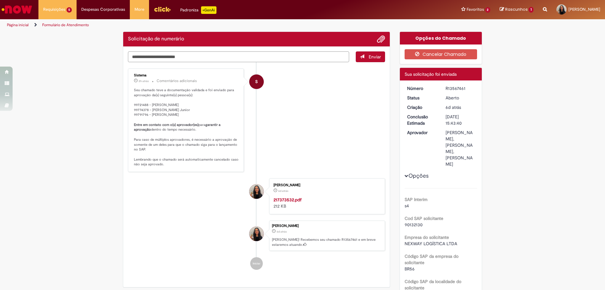
click at [152, 56] on textarea "Digite sua mensagem aqui..." at bounding box center [238, 56] width 221 height 11
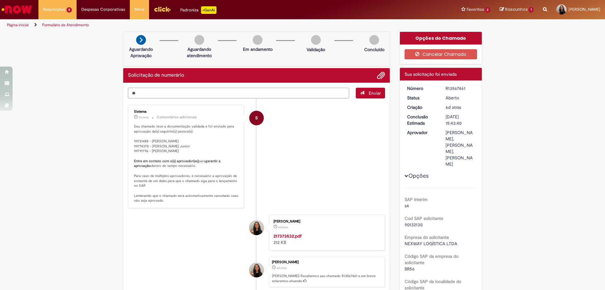
type textarea "*"
click at [60, 14] on li "Requisições 5 Exibir Todas as Solicitações Solicitação de numerário 11h atrás 1…" at bounding box center [57, 9] width 38 height 19
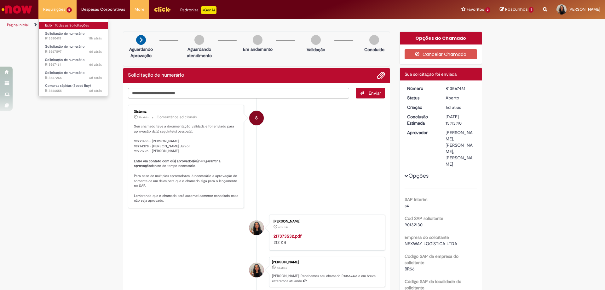
click at [56, 26] on link "Exibir Todas as Solicitações" at bounding box center [73, 25] width 69 height 7
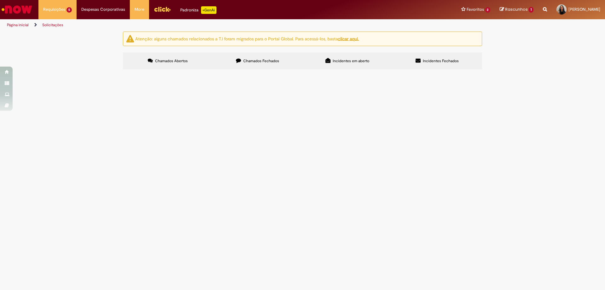
click at [254, 61] on span "Chamados Fechados" at bounding box center [261, 60] width 36 height 5
click at [0, 0] on input "Pesquisar" at bounding box center [0, 0] width 0 height 0
paste input "*********"
type input "*********"
click at [0, 0] on button "Pesquisar" at bounding box center [0, 0] width 0 height 0
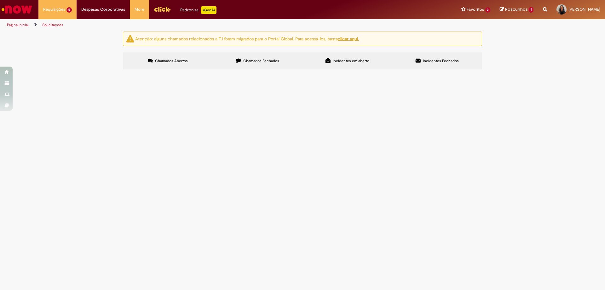
click at [0, 0] on span "LOCAÇÃO DE CAMINHÕES - CDD [GEOGRAPHIC_DATA] - [DATE]" at bounding box center [0, 0] width 0 height 0
